Goal: Information Seeking & Learning: Learn about a topic

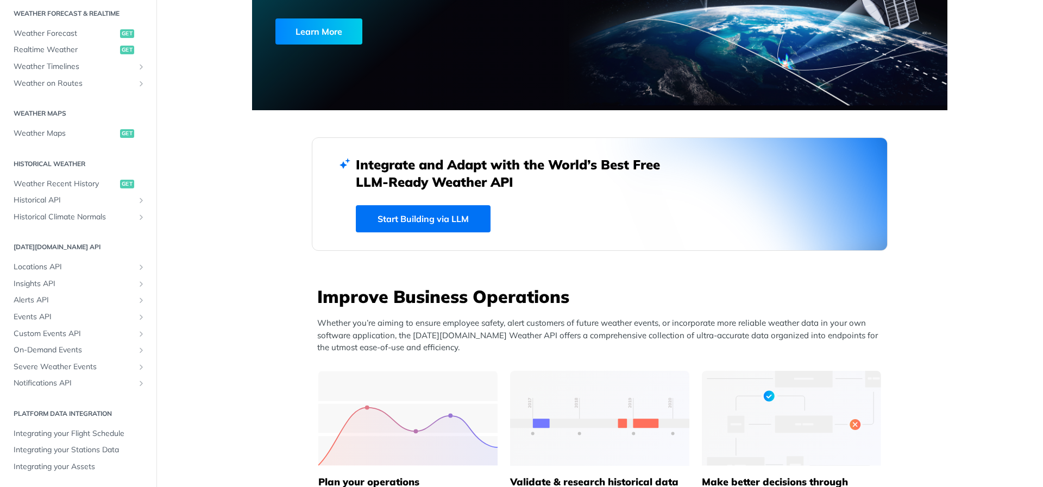
scroll to position [165, 0]
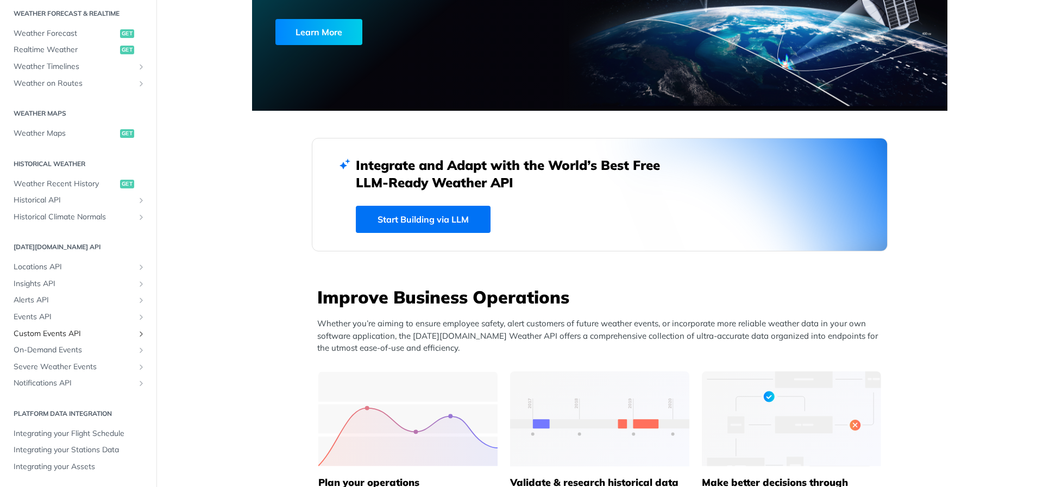
click at [107, 337] on span "Custom Events API" at bounding box center [74, 334] width 121 height 11
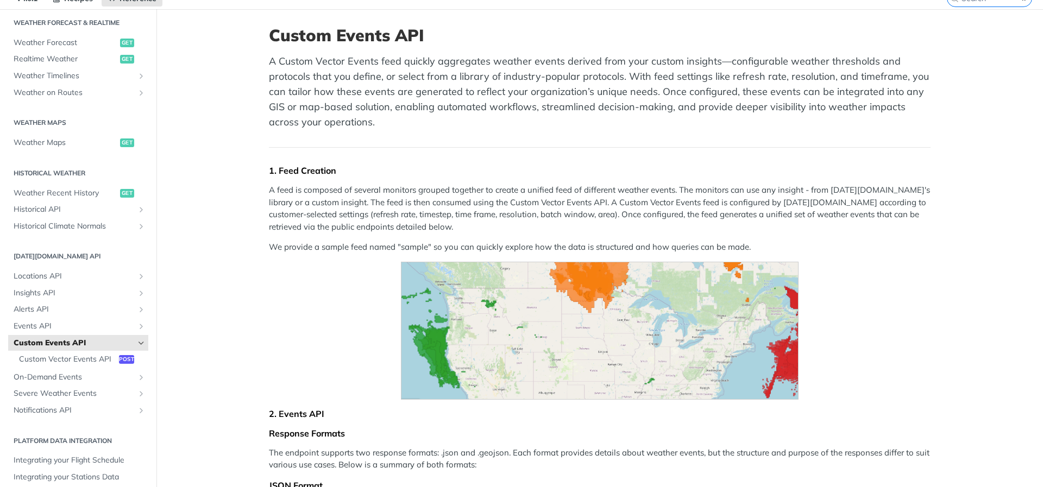
scroll to position [113, 0]
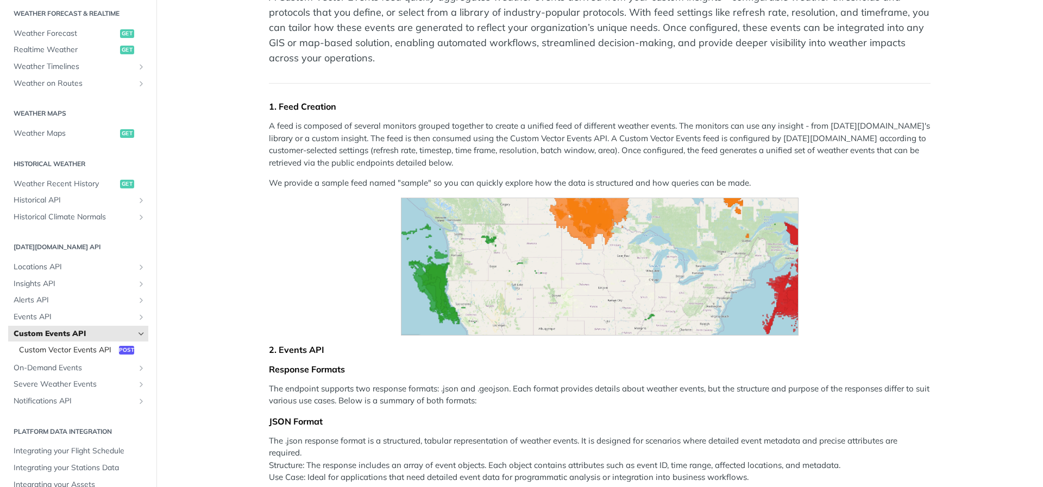
click at [81, 349] on span "Custom Vector Events API" at bounding box center [67, 350] width 97 height 11
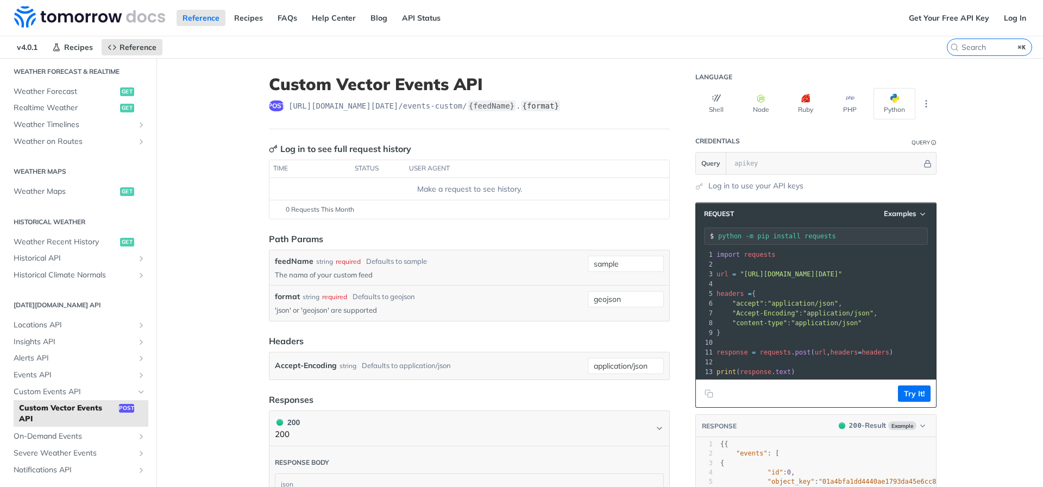
drag, startPoint x: 285, startPoint y: 105, endPoint x: 536, endPoint y: 100, distance: 250.4
click at [571, 115] on header "Custom Vector Events API post [URL][DOMAIN_NAME][DATE] /events-custom/ {feedNam…" at bounding box center [469, 101] width 401 height 55
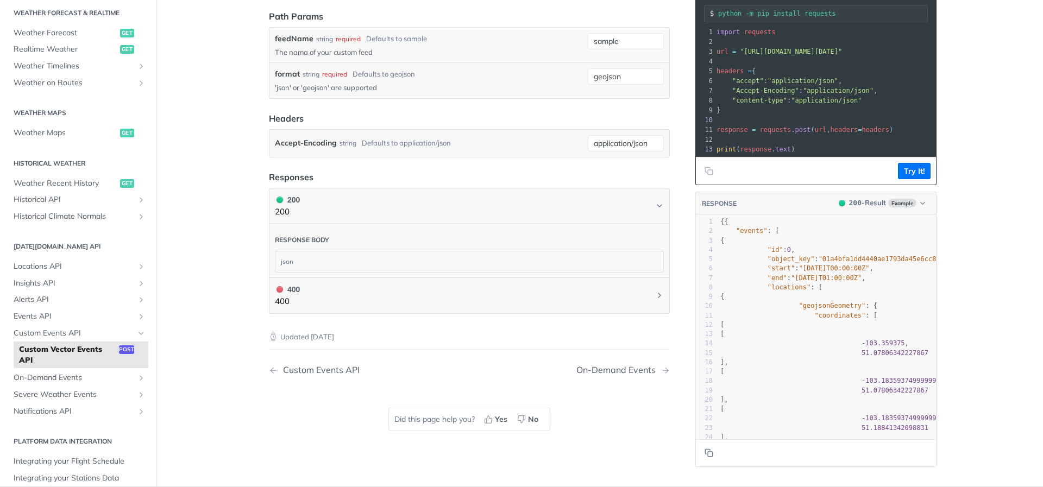
scroll to position [228, 0]
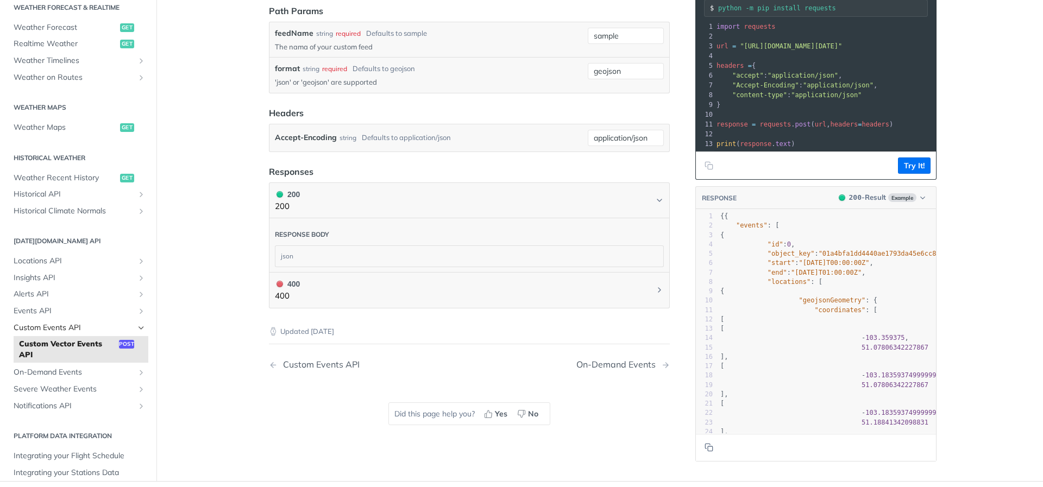
click at [80, 327] on span "Custom Events API" at bounding box center [74, 328] width 121 height 11
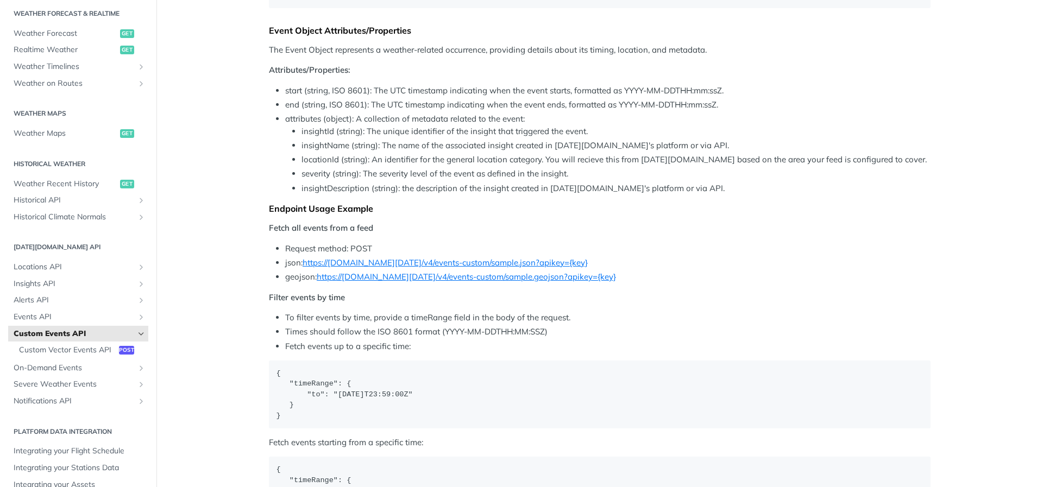
scroll to position [1093, 0]
